Goal: Information Seeking & Learning: Learn about a topic

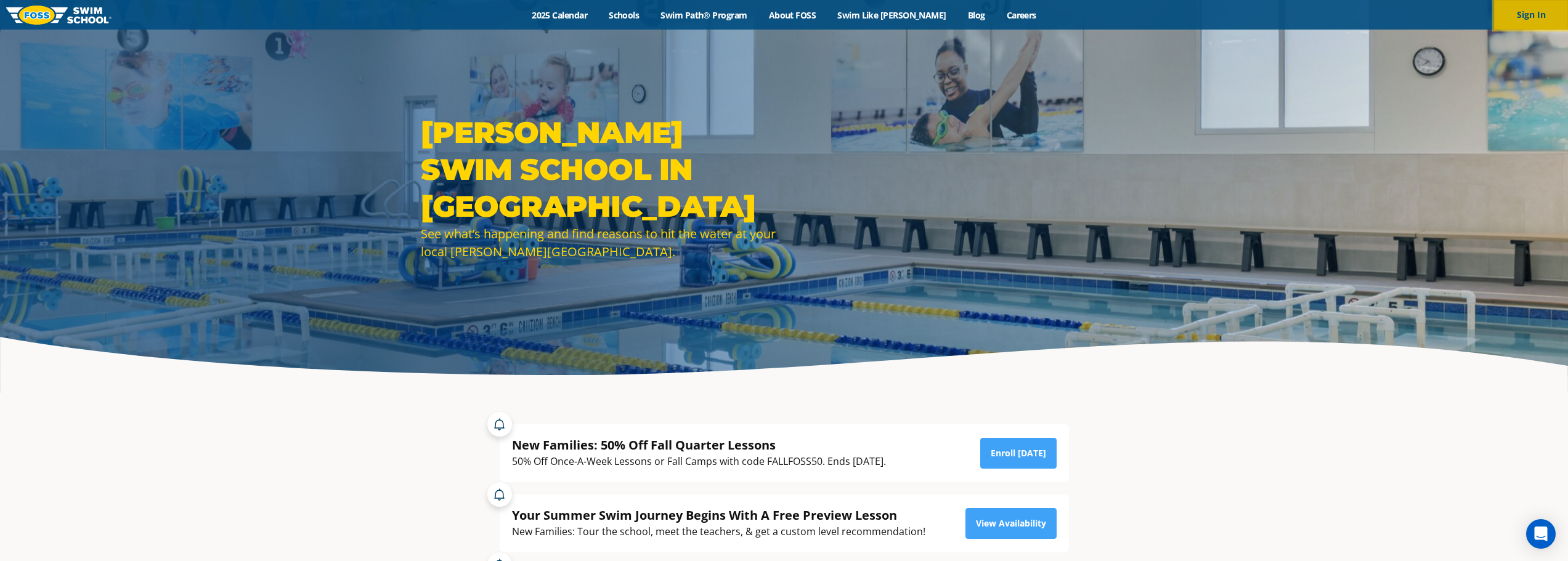
click at [1522, 21] on button "Sign In" at bounding box center [1531, 14] width 74 height 29
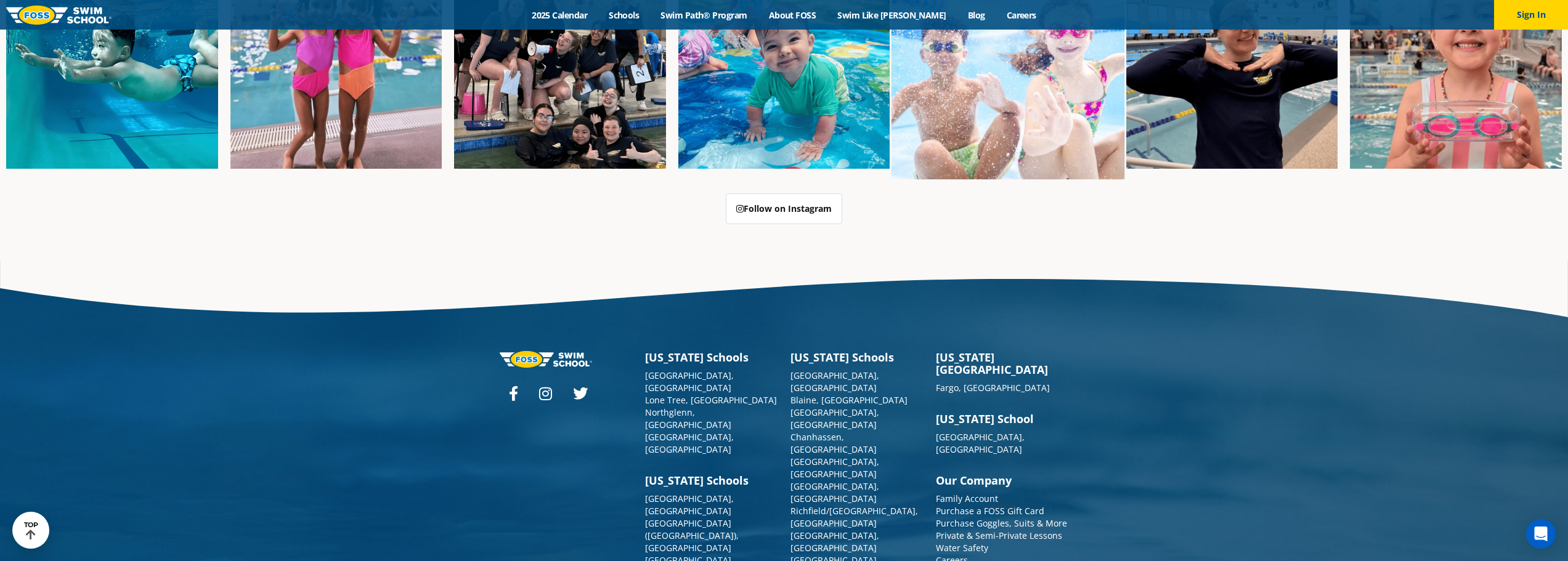
scroll to position [3245, 0]
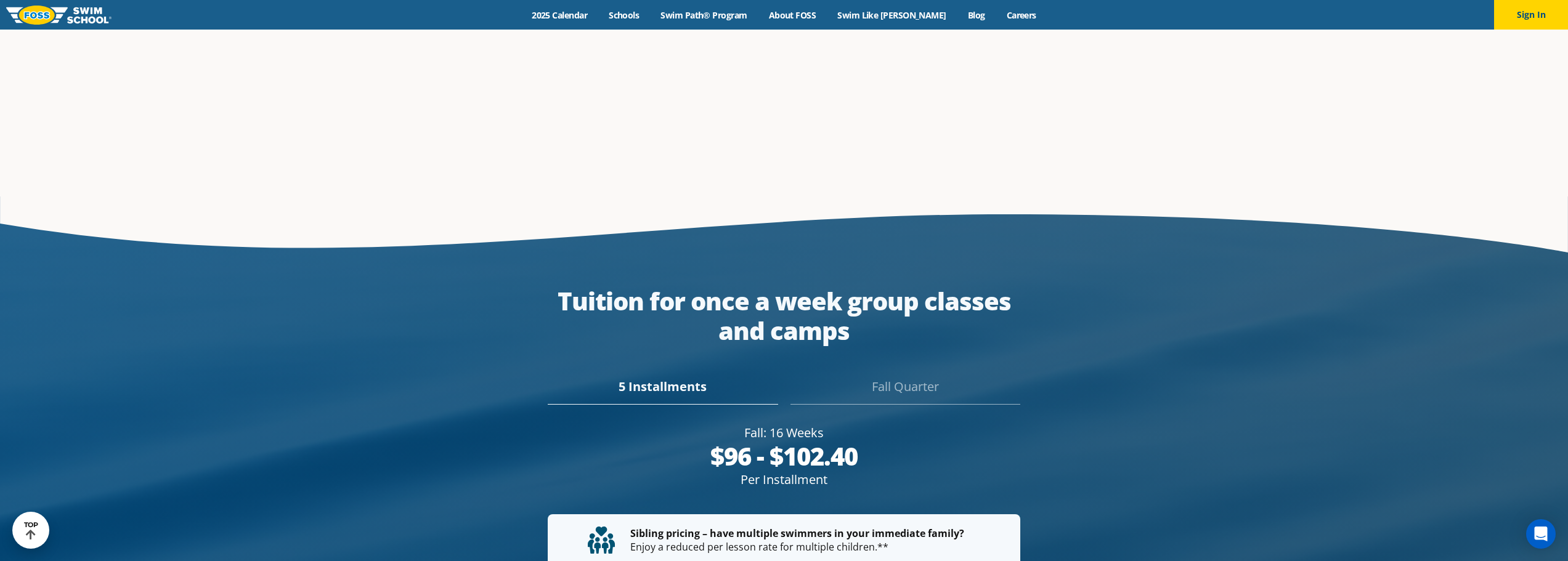
scroll to position [2263, 0]
click at [887, 379] on div "Fall Quarter" at bounding box center [905, 392] width 229 height 27
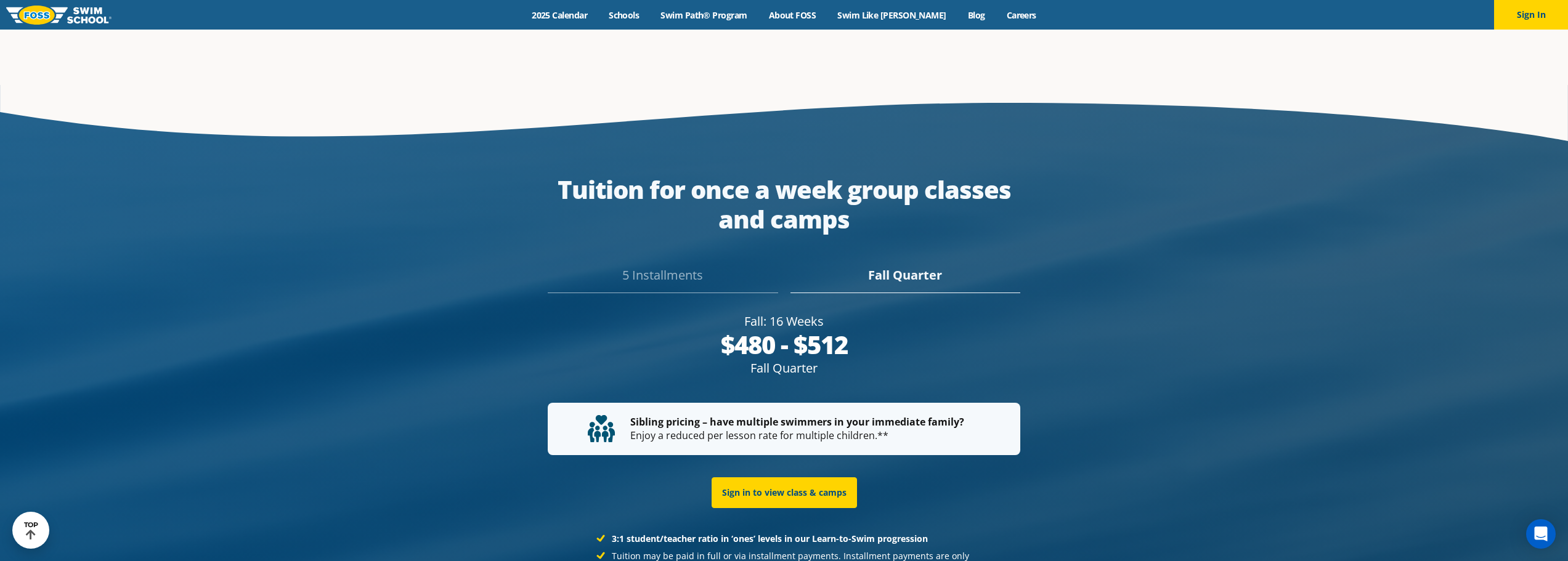
scroll to position [2342, 0]
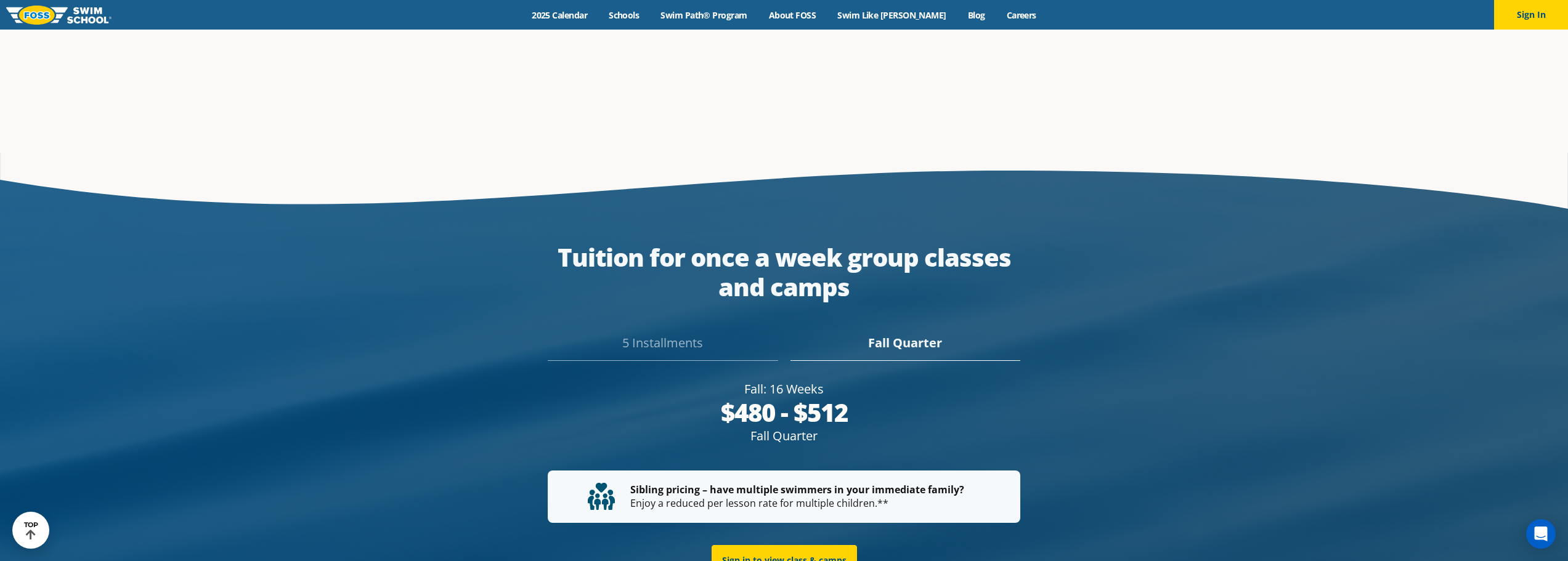
click at [671, 334] on div "5 Installments" at bounding box center [662, 348] width 229 height 27
click at [904, 334] on div "Fall Quarter" at bounding box center [905, 348] width 229 height 27
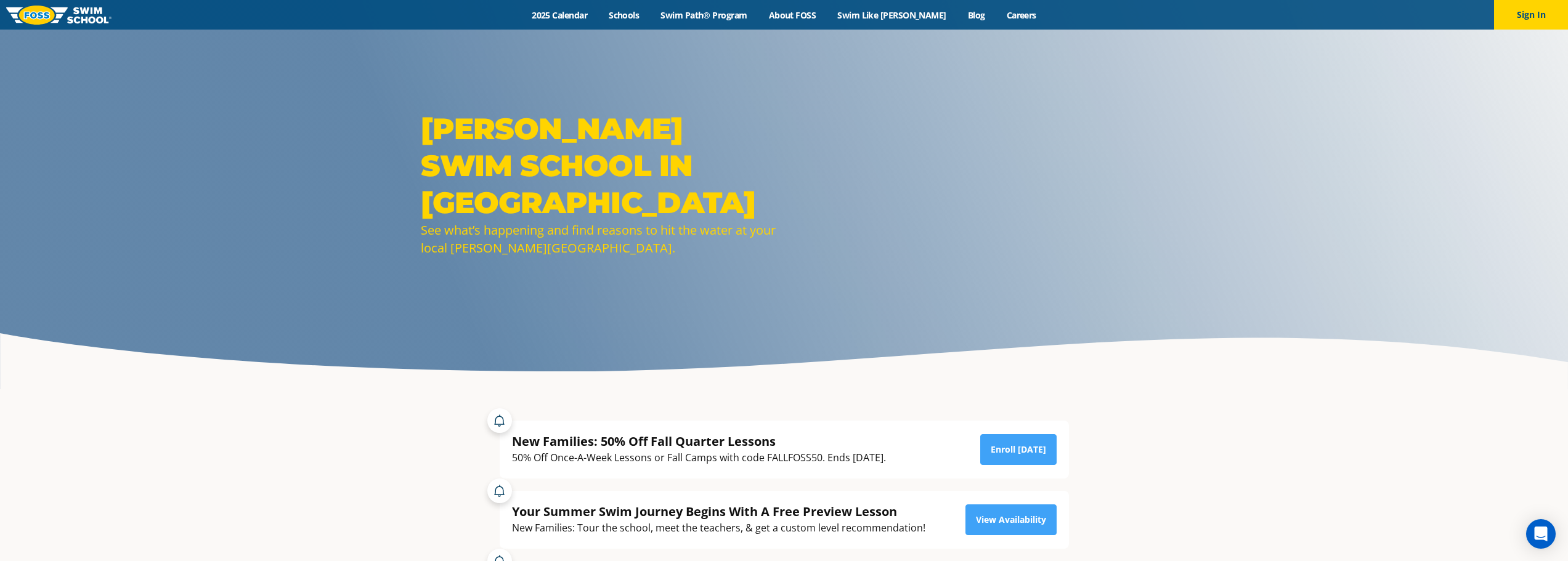
scroll to position [0, 0]
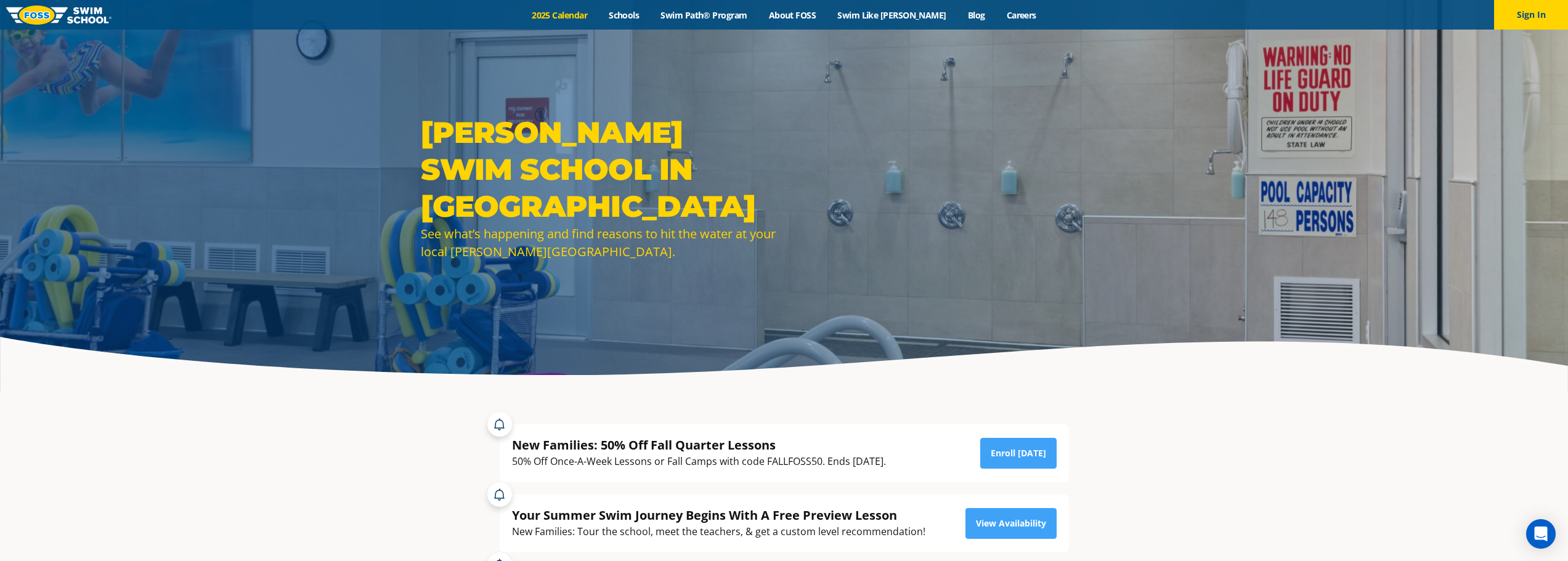
click at [597, 14] on link "2025 Calendar" at bounding box center [559, 15] width 77 height 11
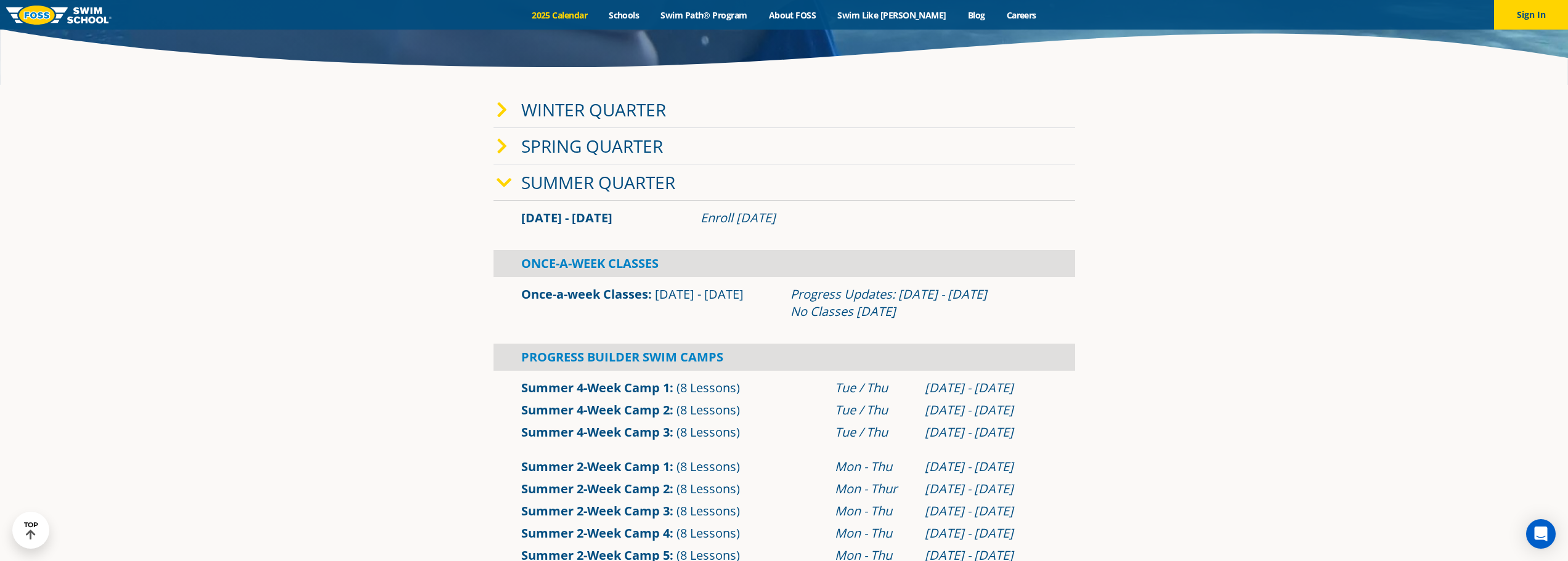
click at [634, 108] on link "Winter Quarter" at bounding box center [593, 109] width 145 height 24
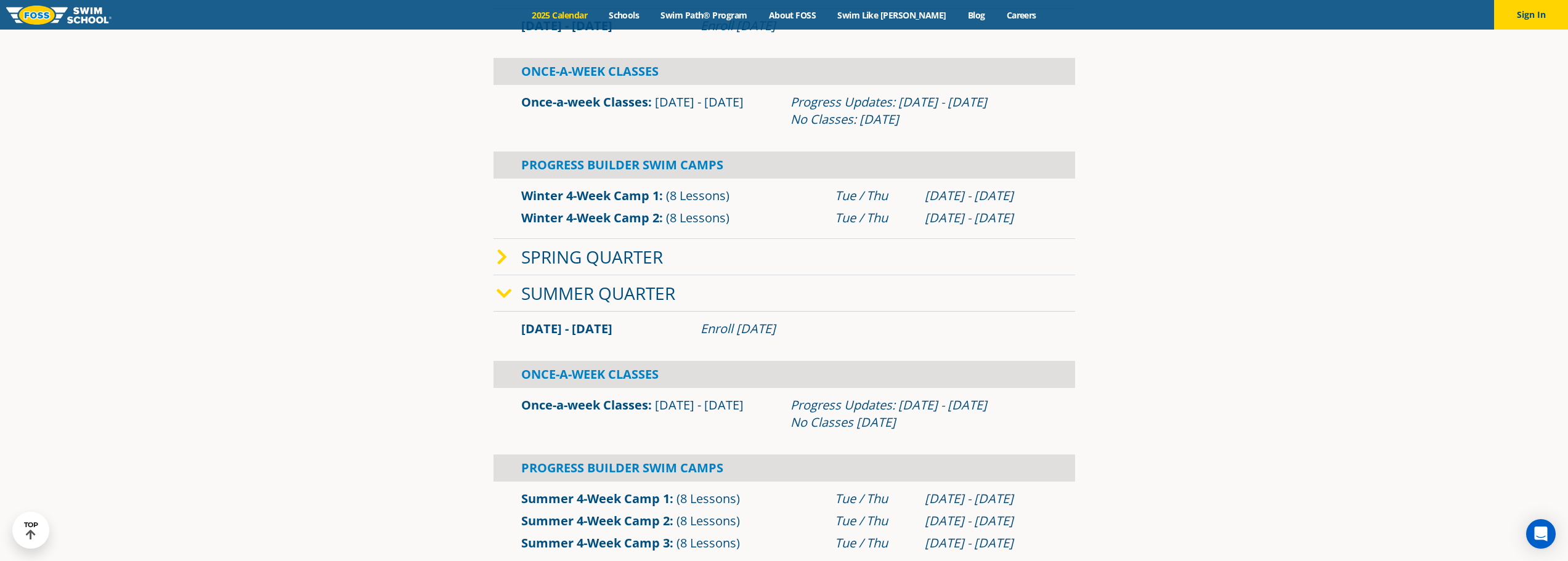
scroll to position [370, 0]
